Goal: Browse casually

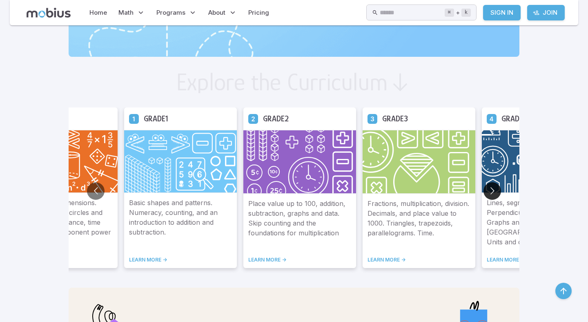
click at [494, 190] on button "Go to next slide" at bounding box center [493, 191] width 18 height 18
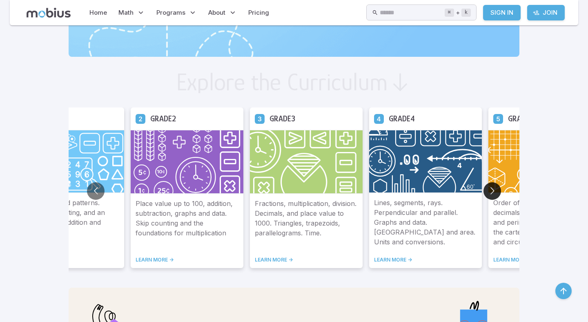
click at [494, 190] on button "Go to next slide" at bounding box center [493, 191] width 18 height 18
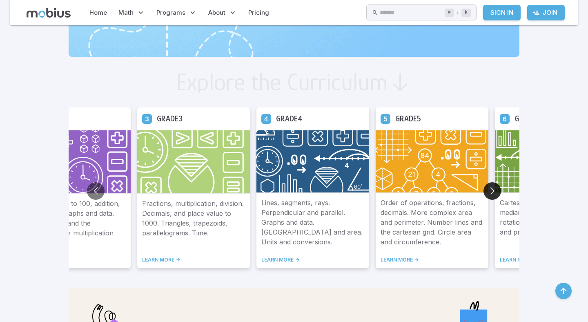
click at [494, 190] on button "Go to next slide" at bounding box center [493, 191] width 18 height 18
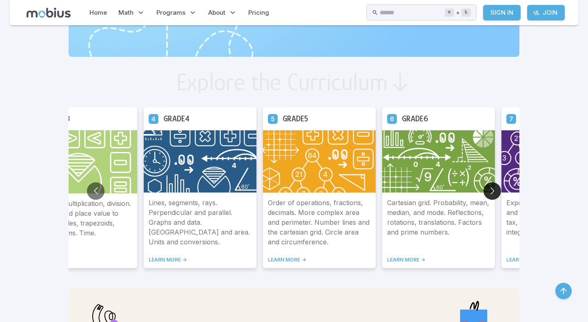
click at [494, 190] on button "Go to next slide" at bounding box center [493, 191] width 18 height 18
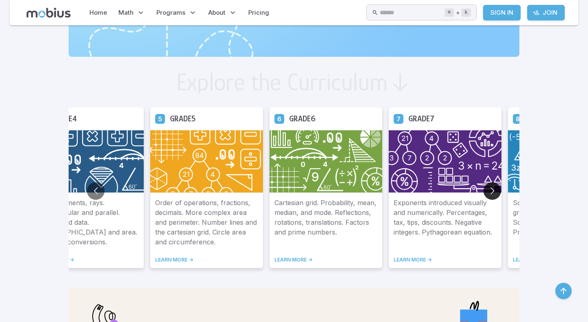
click at [494, 190] on button "Go to next slide" at bounding box center [493, 191] width 18 height 18
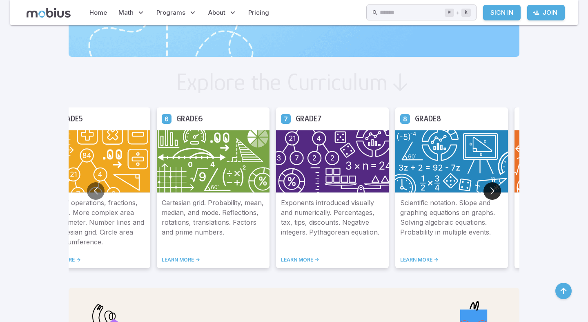
click at [494, 190] on button "Go to next slide" at bounding box center [493, 191] width 18 height 18
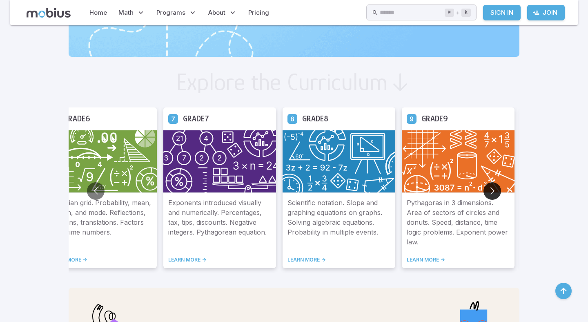
click at [494, 190] on button "Go to next slide" at bounding box center [493, 191] width 18 height 18
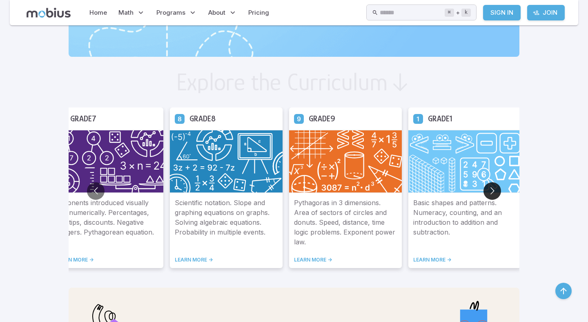
click at [494, 190] on button "Go to next slide" at bounding box center [493, 191] width 18 height 18
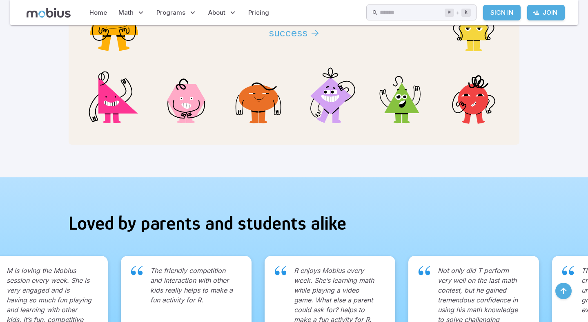
scroll to position [874, 0]
